Goal: Task Accomplishment & Management: Use online tool/utility

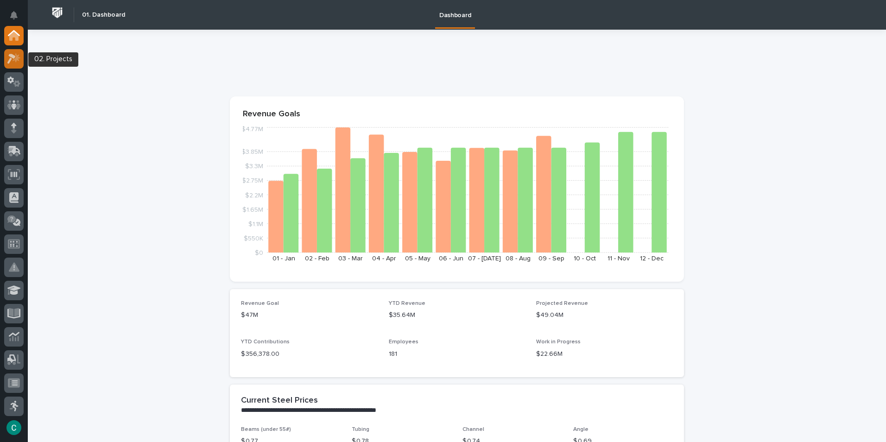
click at [8, 62] on icon at bounding box center [11, 59] width 8 height 10
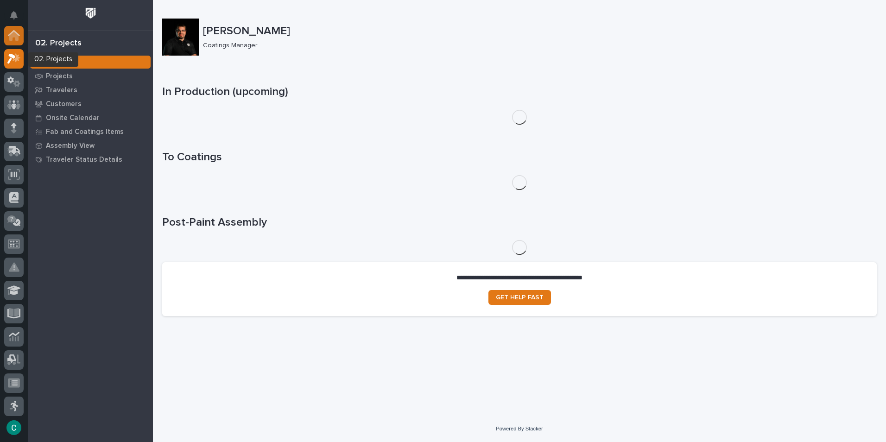
click at [13, 32] on icon at bounding box center [13, 36] width 9 height 9
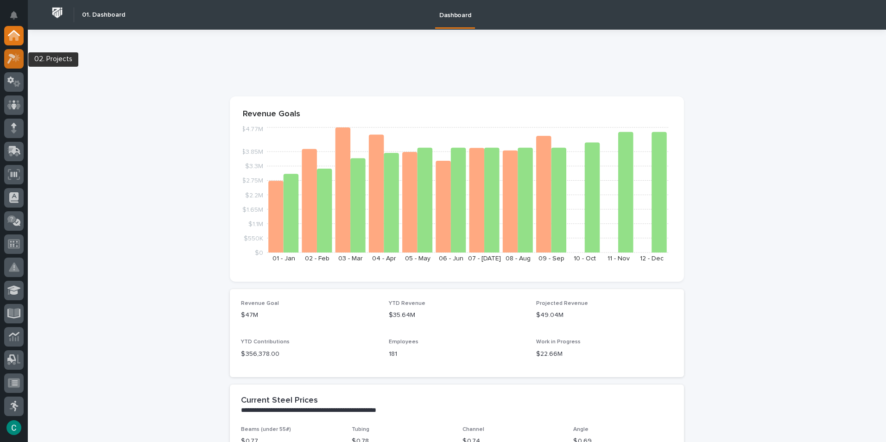
click at [17, 52] on div at bounding box center [13, 58] width 19 height 19
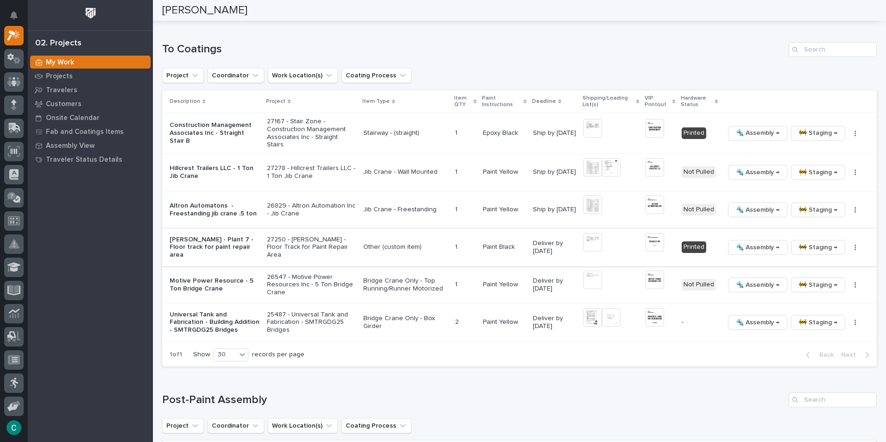
scroll to position [973, 0]
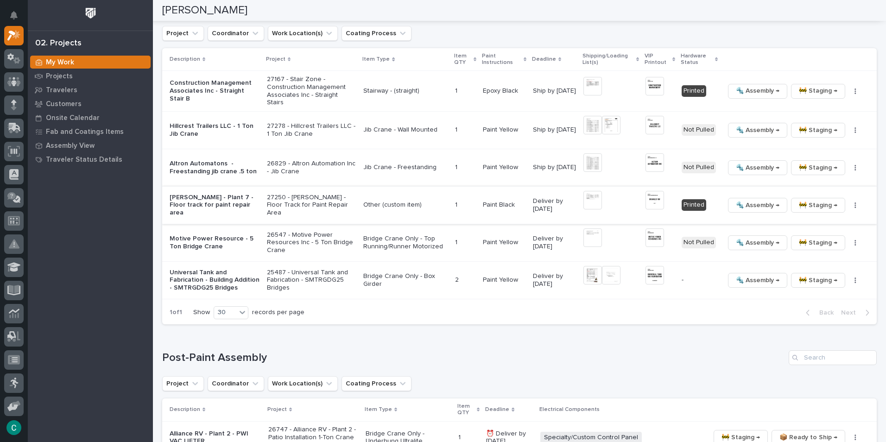
click at [800, 200] on span "🚧 Staging →" at bounding box center [818, 205] width 38 height 11
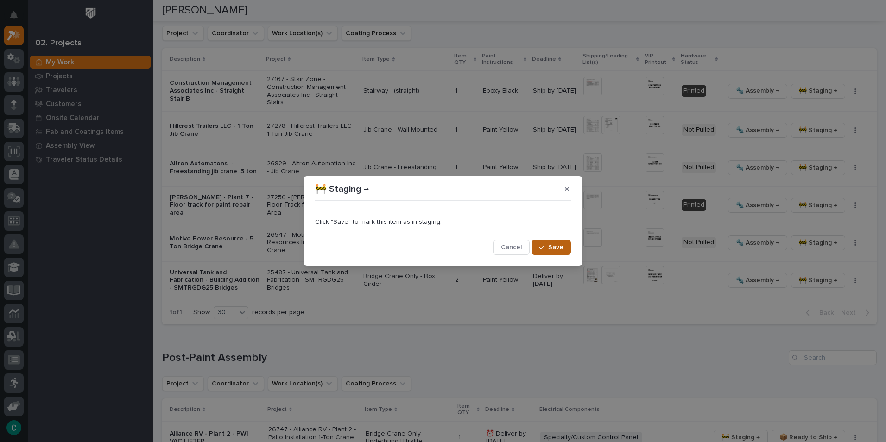
click at [554, 252] on button "Save" at bounding box center [551, 247] width 39 height 15
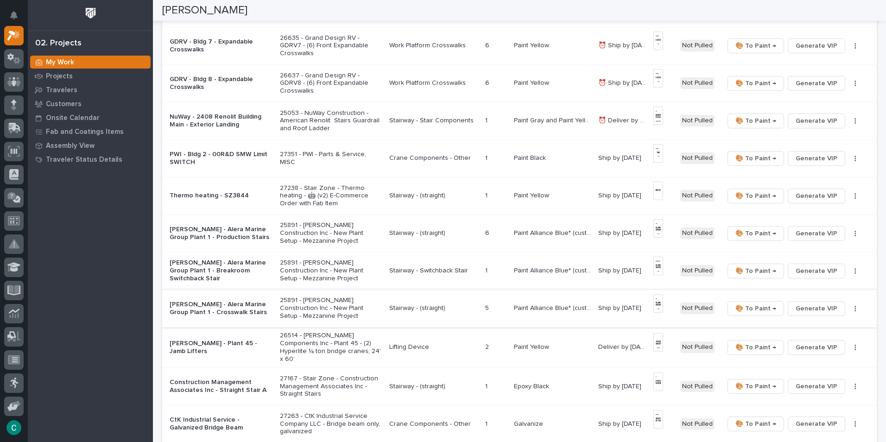
scroll to position [0, 0]
